Goal: Task Accomplishment & Management: Use online tool/utility

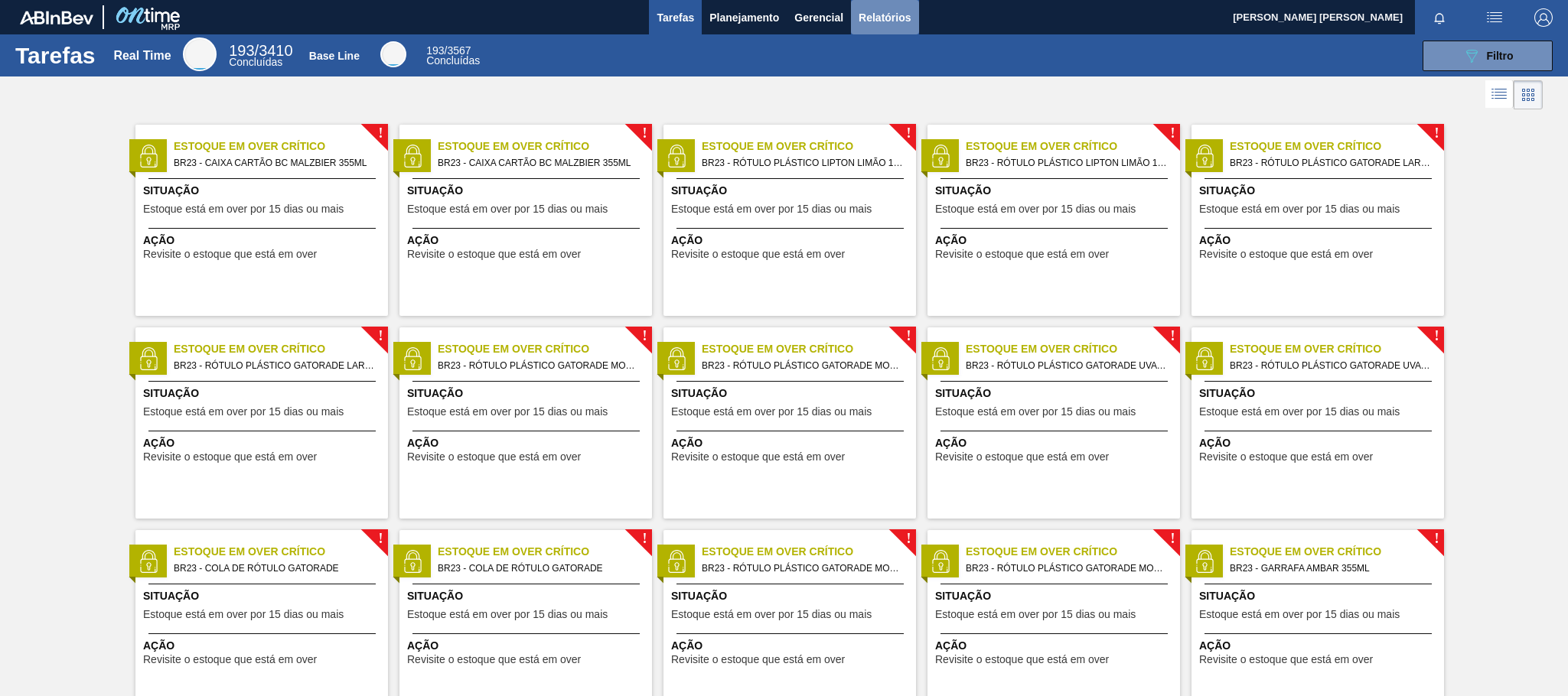
click at [887, 28] on button "Relatórios" at bounding box center [885, 17] width 68 height 35
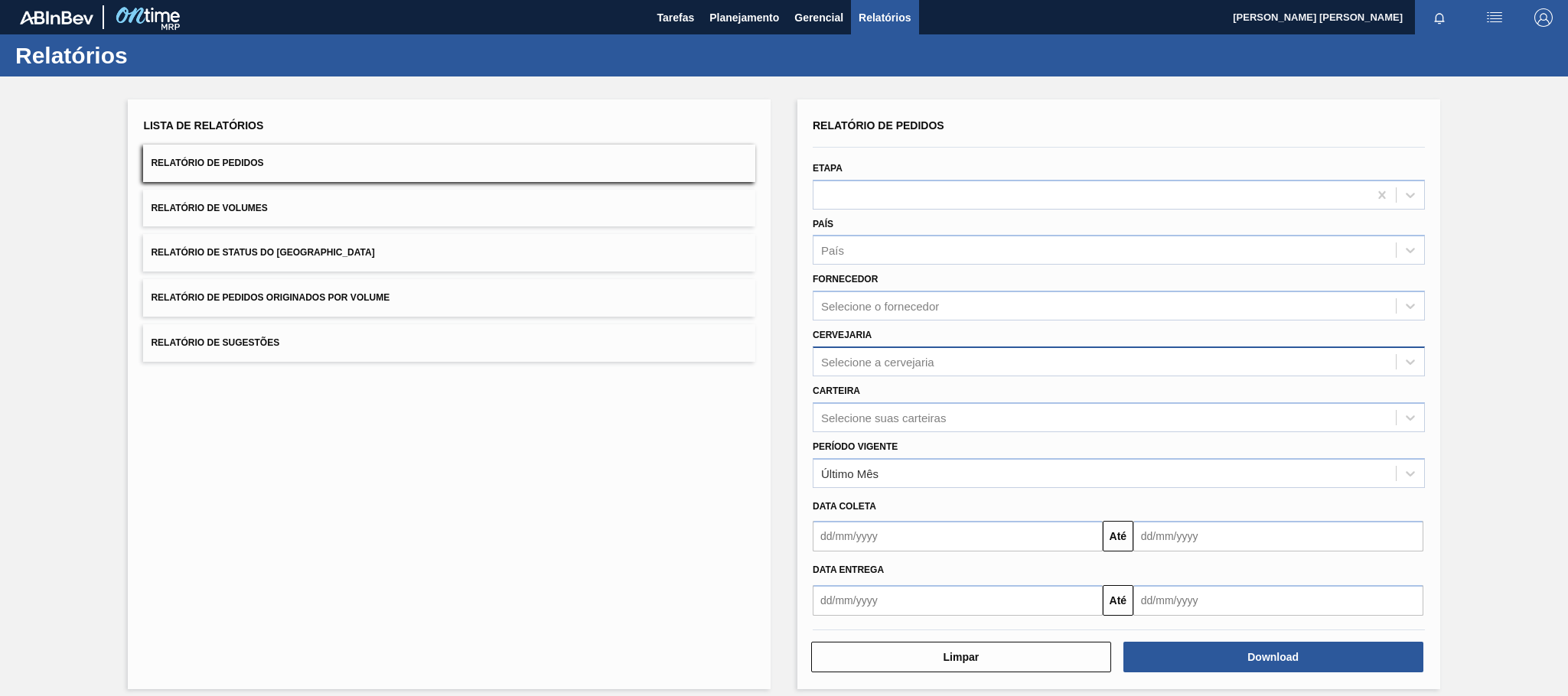
click at [861, 361] on div "Selecione a cervejaria" at bounding box center [878, 362] width 113 height 13
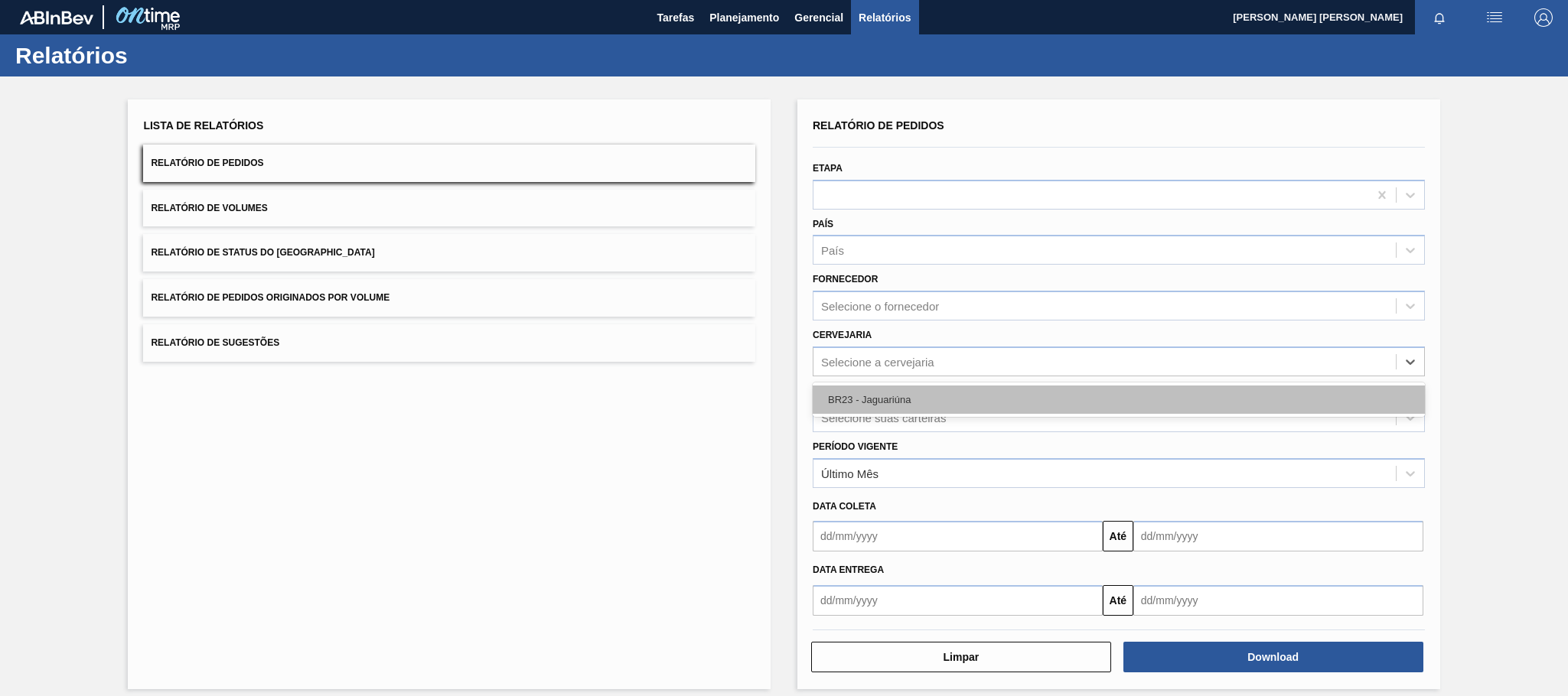
click at [854, 391] on div "BR23 - Jaguariúna" at bounding box center [1118, 399] width 612 height 28
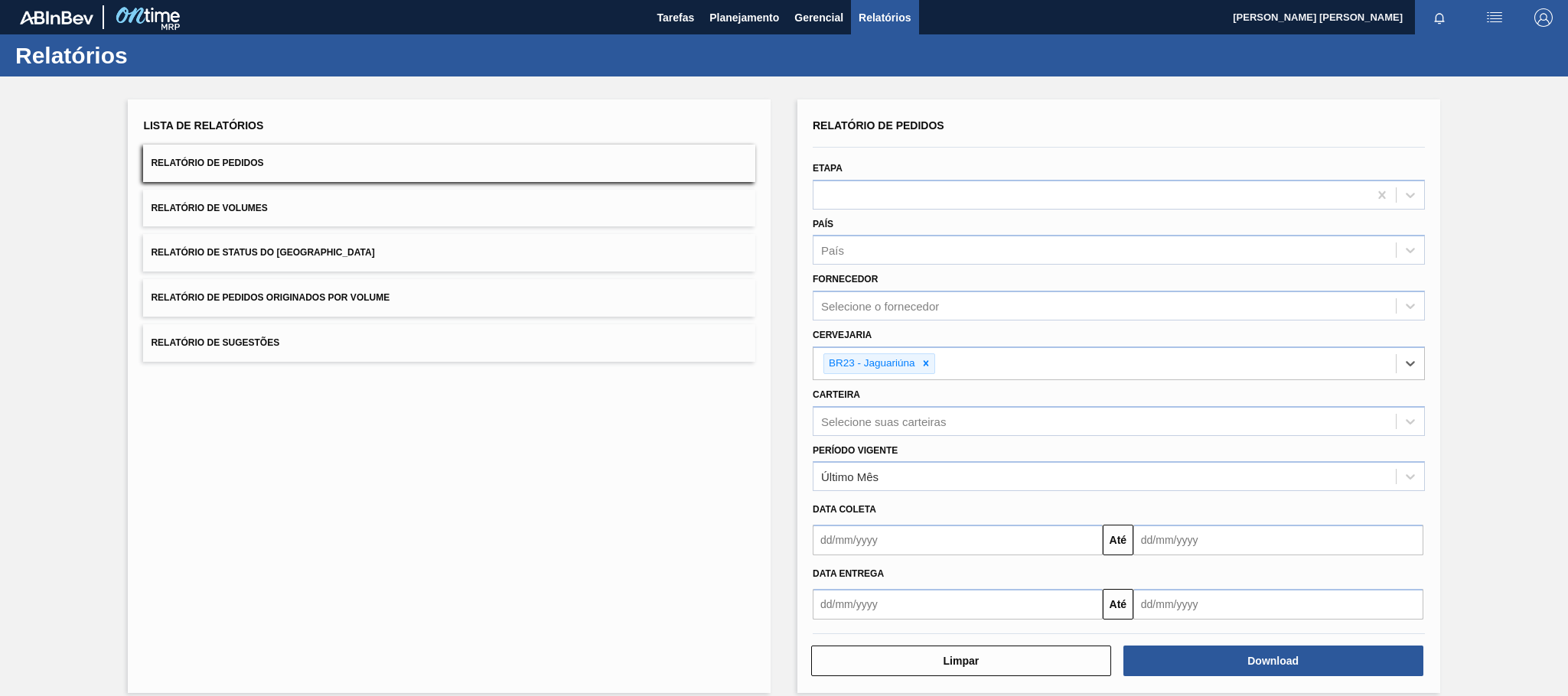
click at [830, 592] on input "text" at bounding box center [957, 604] width 290 height 30
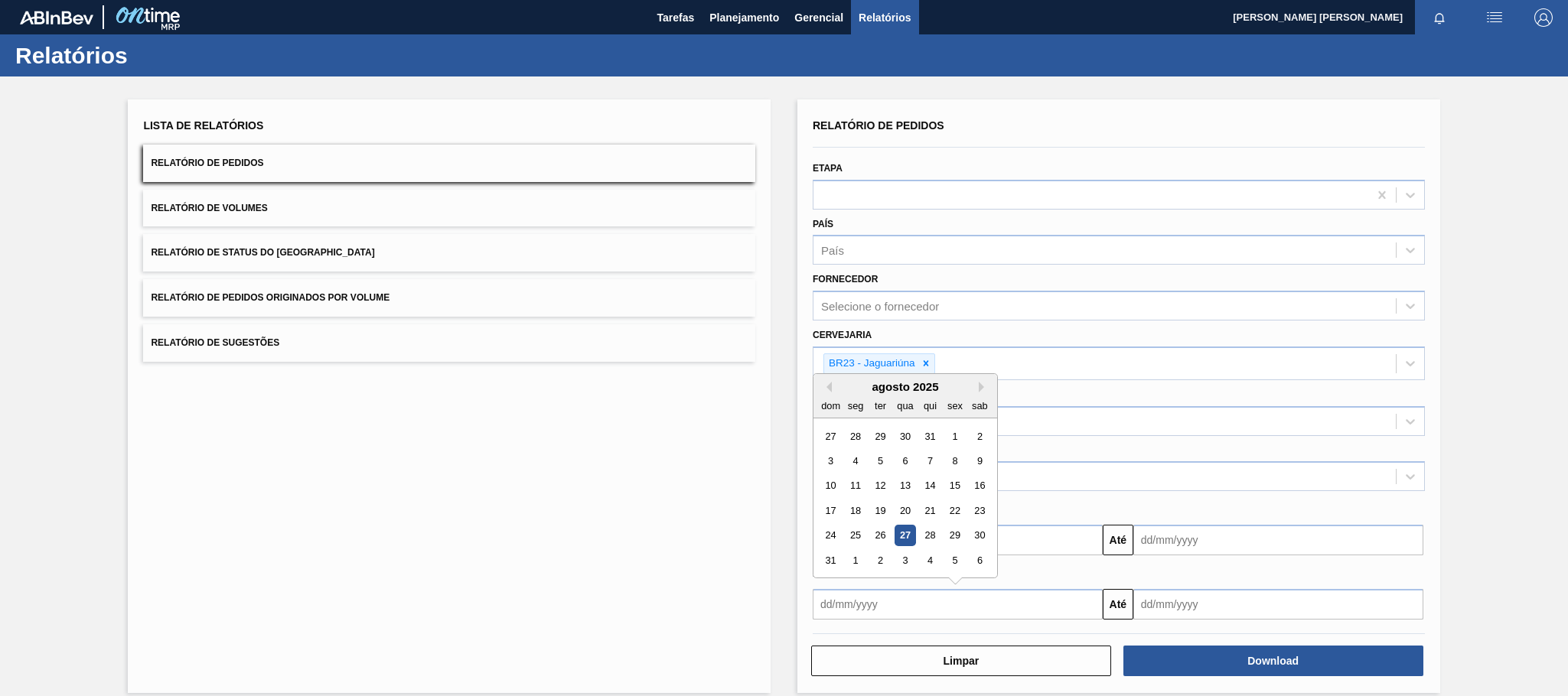
click at [898, 533] on div "27" at bounding box center [905, 535] width 21 height 21
type input "[DATE]"
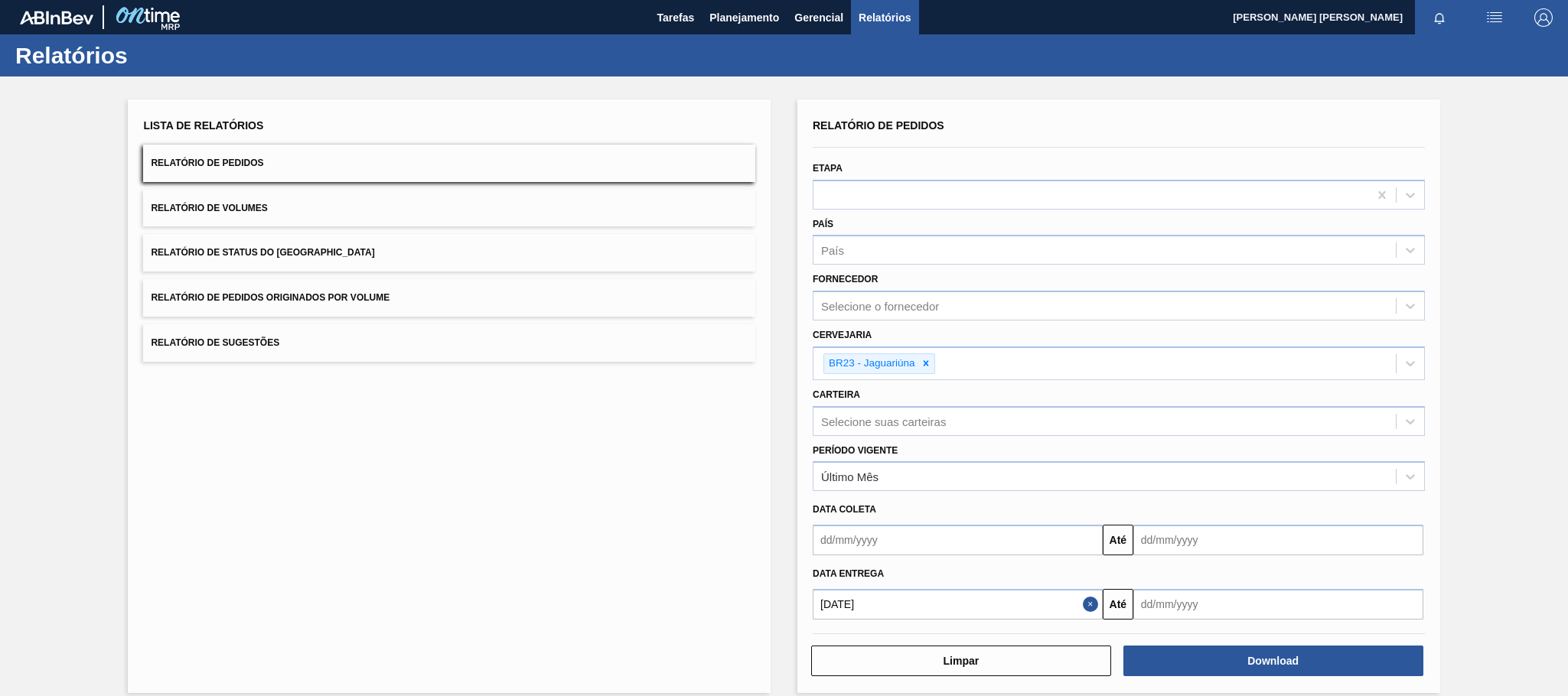
click at [1165, 601] on input "text" at bounding box center [1277, 604] width 290 height 30
click at [1304, 386] on button "Next Month" at bounding box center [1305, 387] width 11 height 11
click at [1291, 511] on div "27" at bounding box center [1300, 511] width 21 height 21
type input "[DATE]"
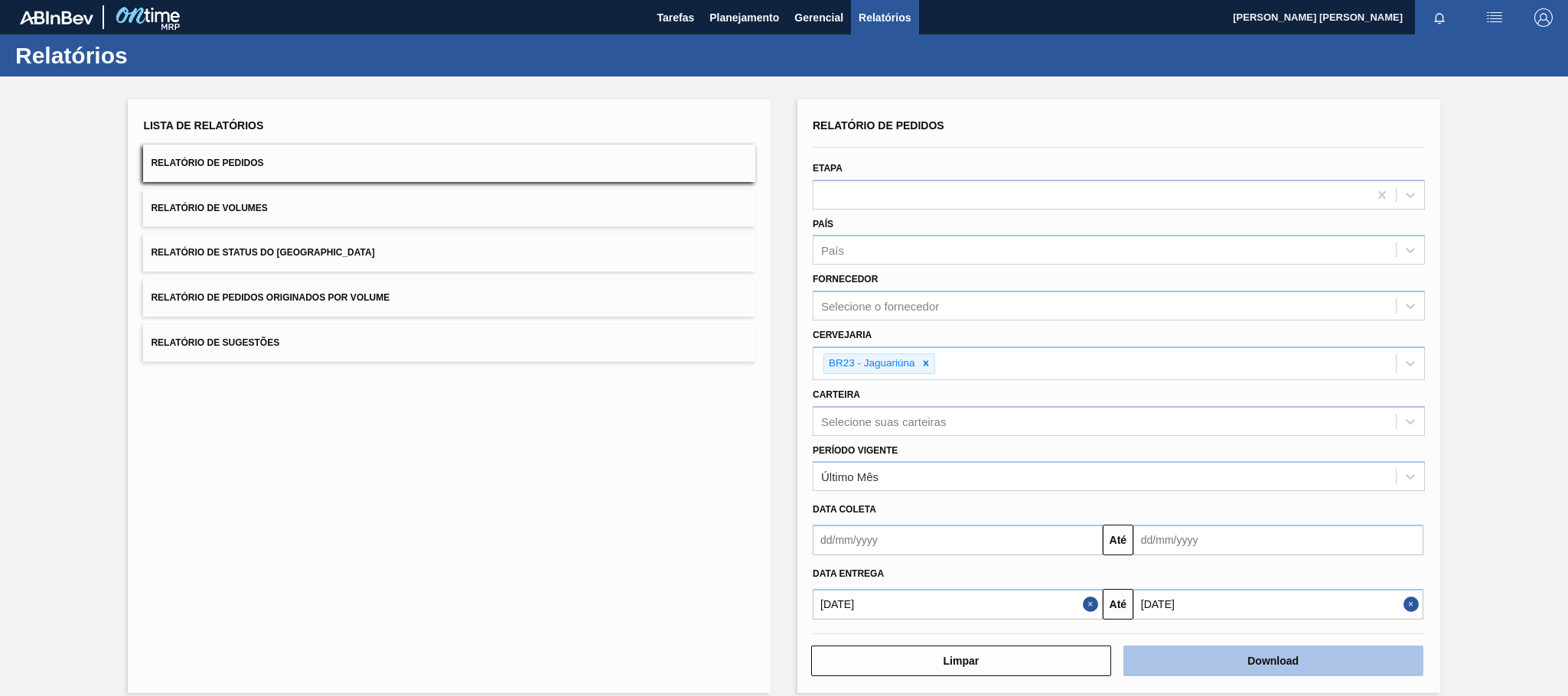
click at [1316, 659] on button "Download" at bounding box center [1273, 660] width 300 height 30
